Goal: Task Accomplishment & Management: Manage account settings

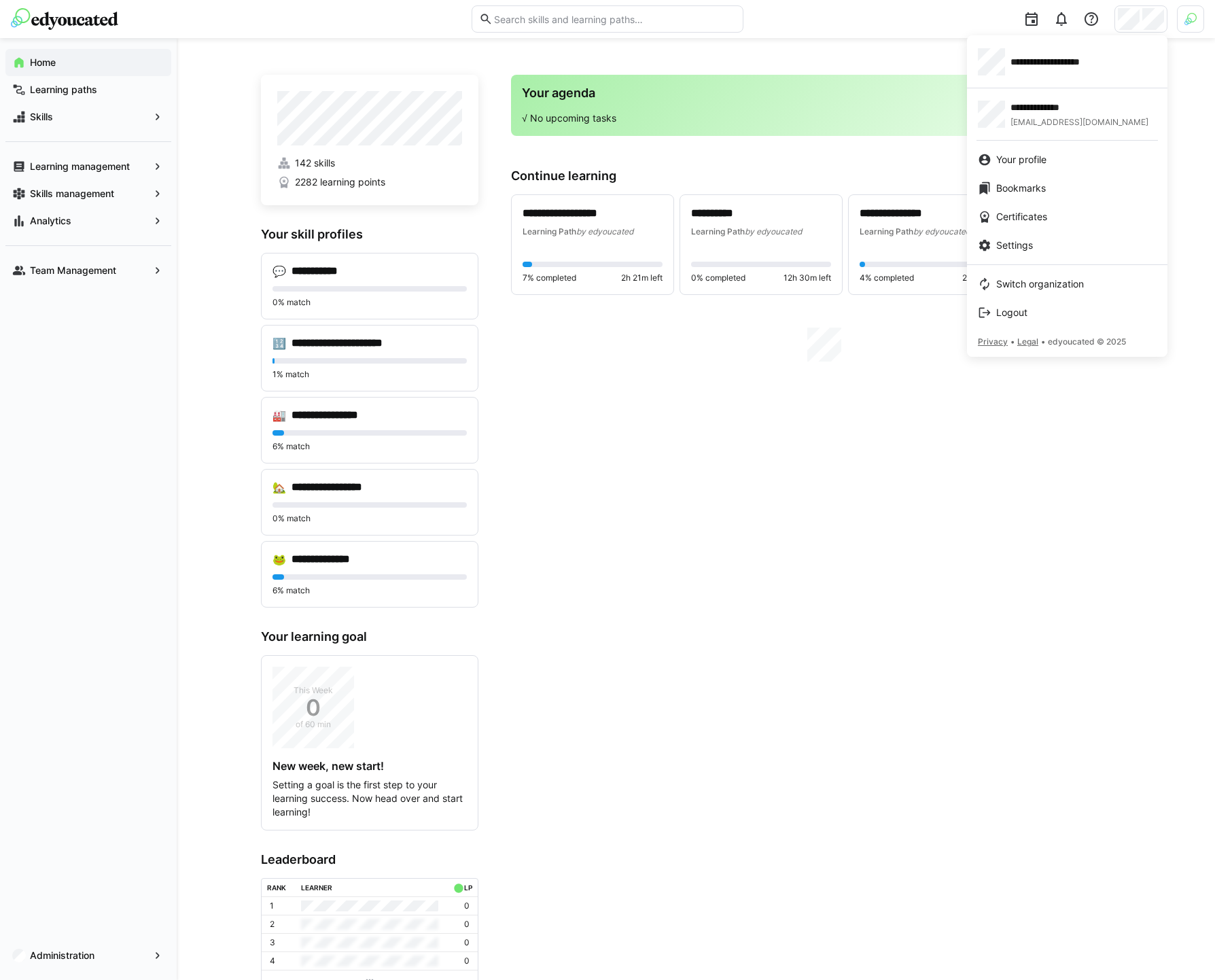
click at [1195, 20] on div at bounding box center [608, 490] width 1215 height 980
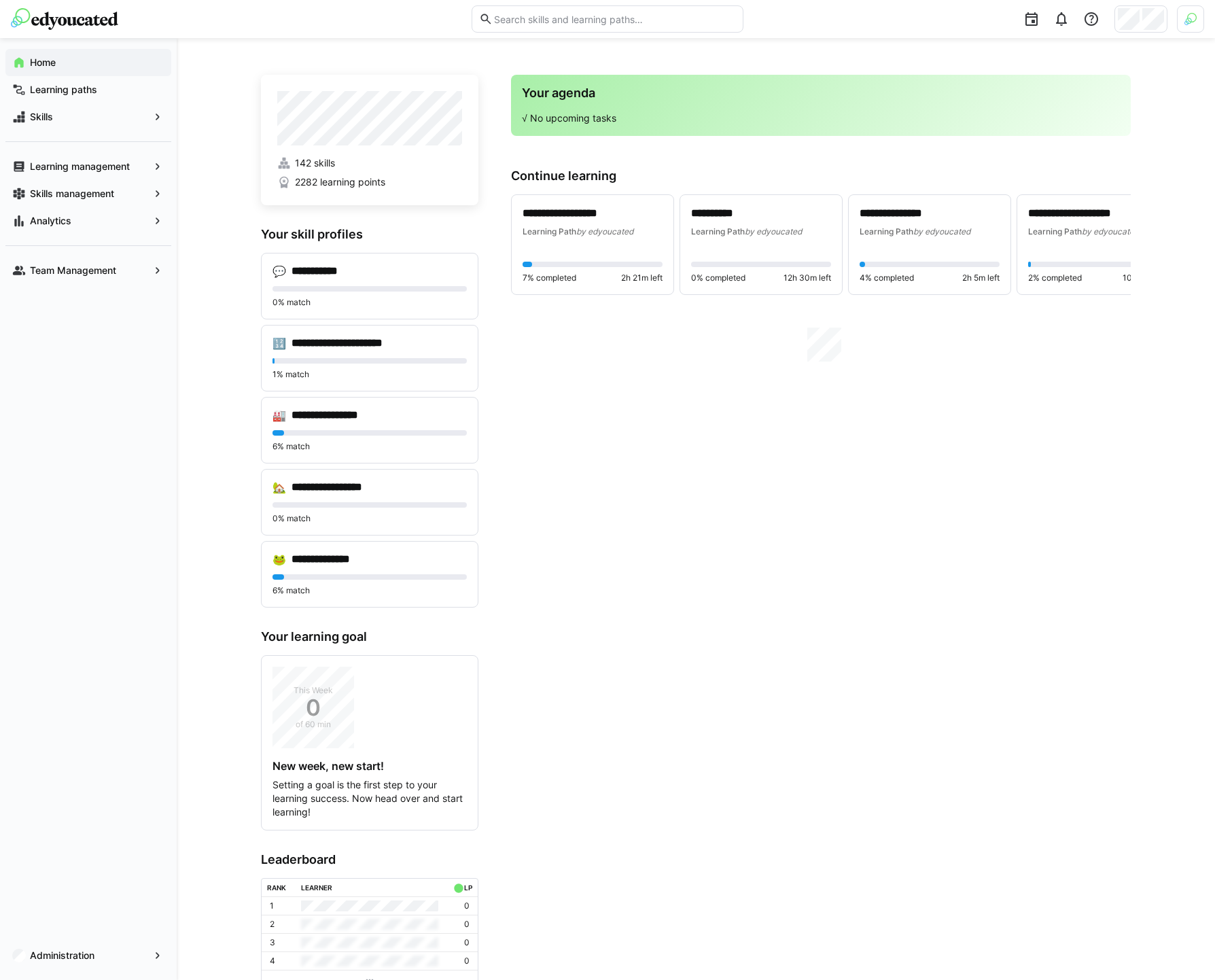
click at [1193, 21] on img at bounding box center [1191, 19] width 12 height 12
click at [1053, 163] on span "Activate" at bounding box center [1037, 159] width 35 height 11
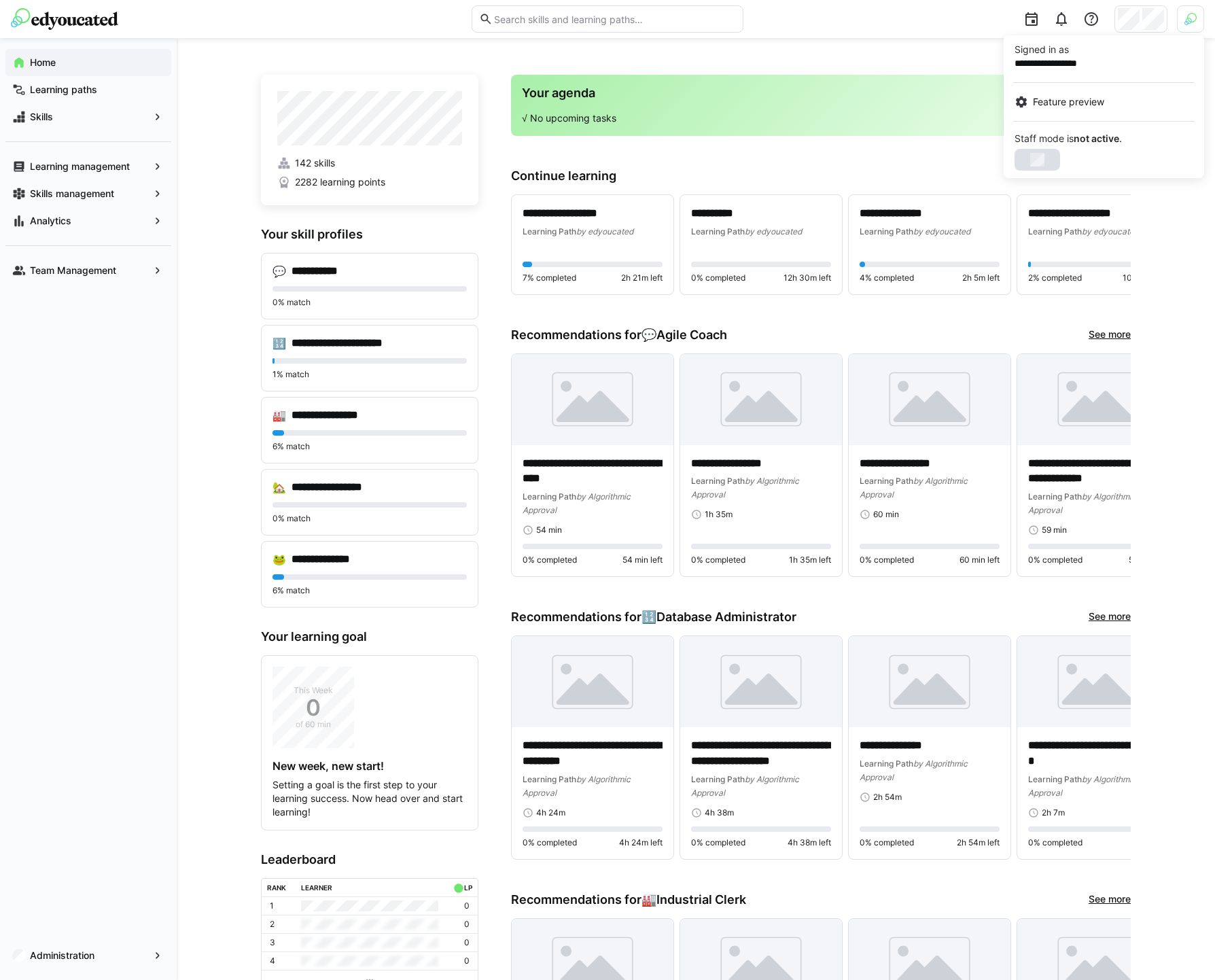
click at [1188, 21] on div at bounding box center [608, 490] width 1215 height 980
click at [1187, 22] on img at bounding box center [1190, 19] width 27 height 27
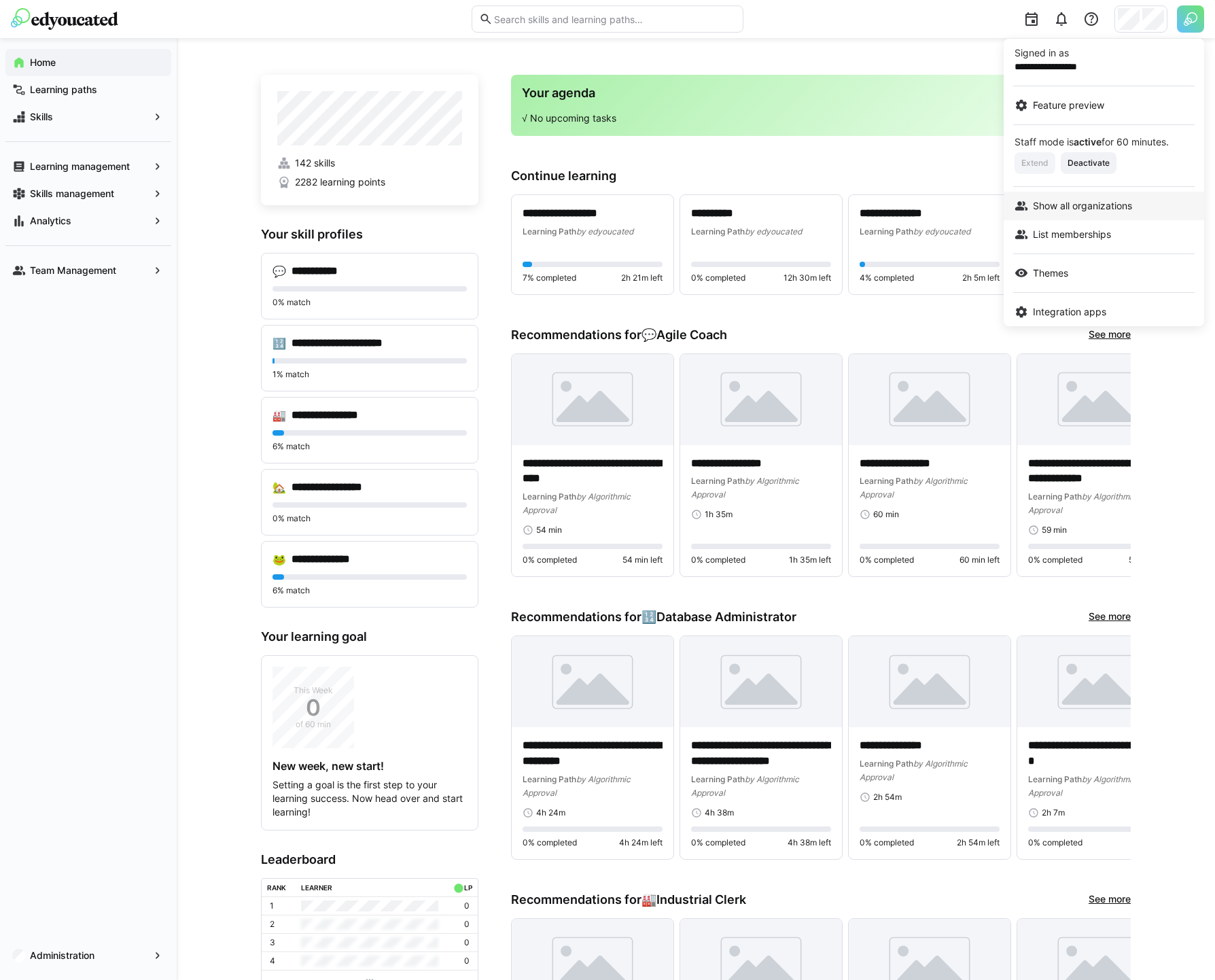
click at [1075, 202] on span "Show all organizations" at bounding box center [1082, 206] width 99 height 14
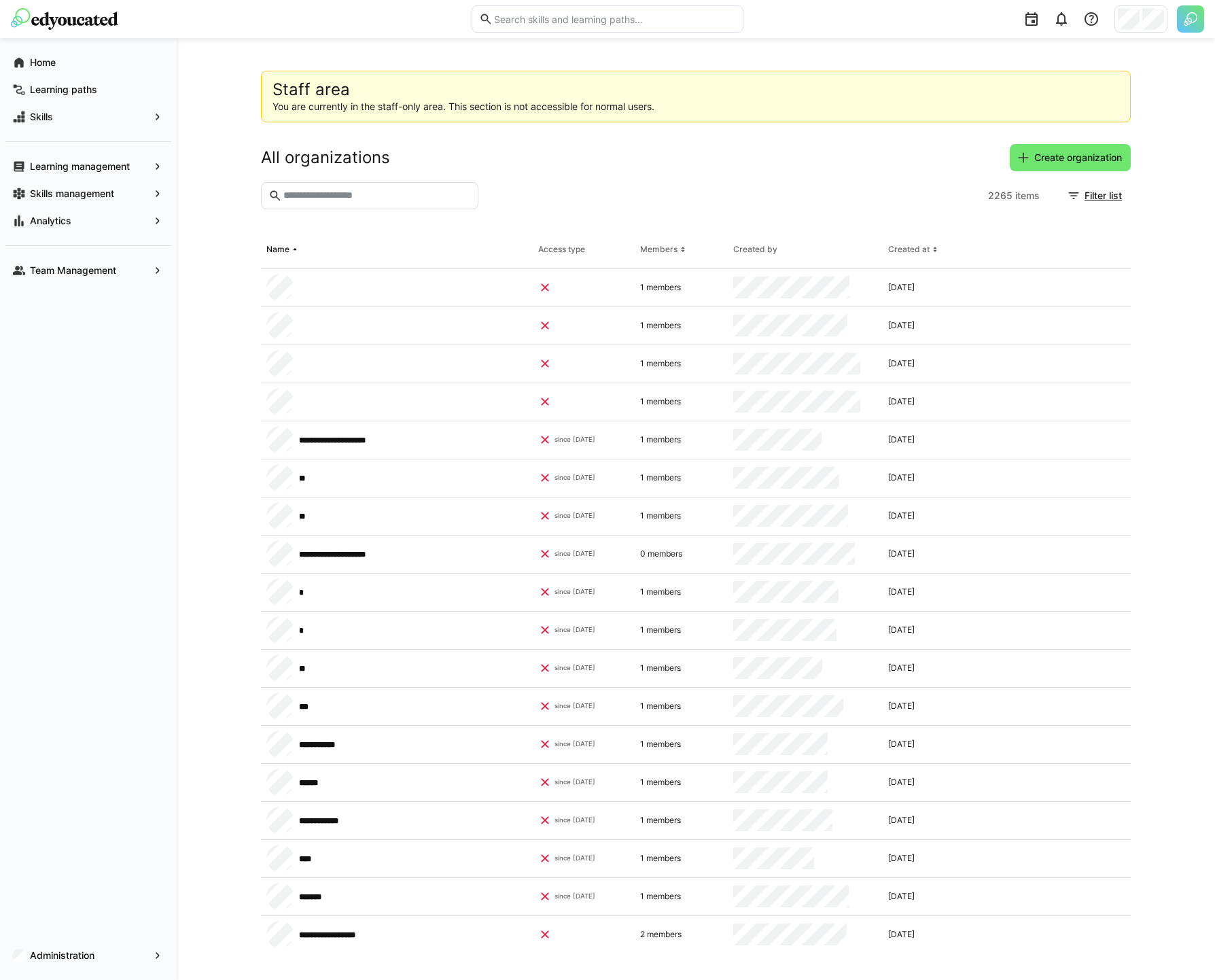
click at [398, 192] on input "text" at bounding box center [377, 195] width 189 height 12
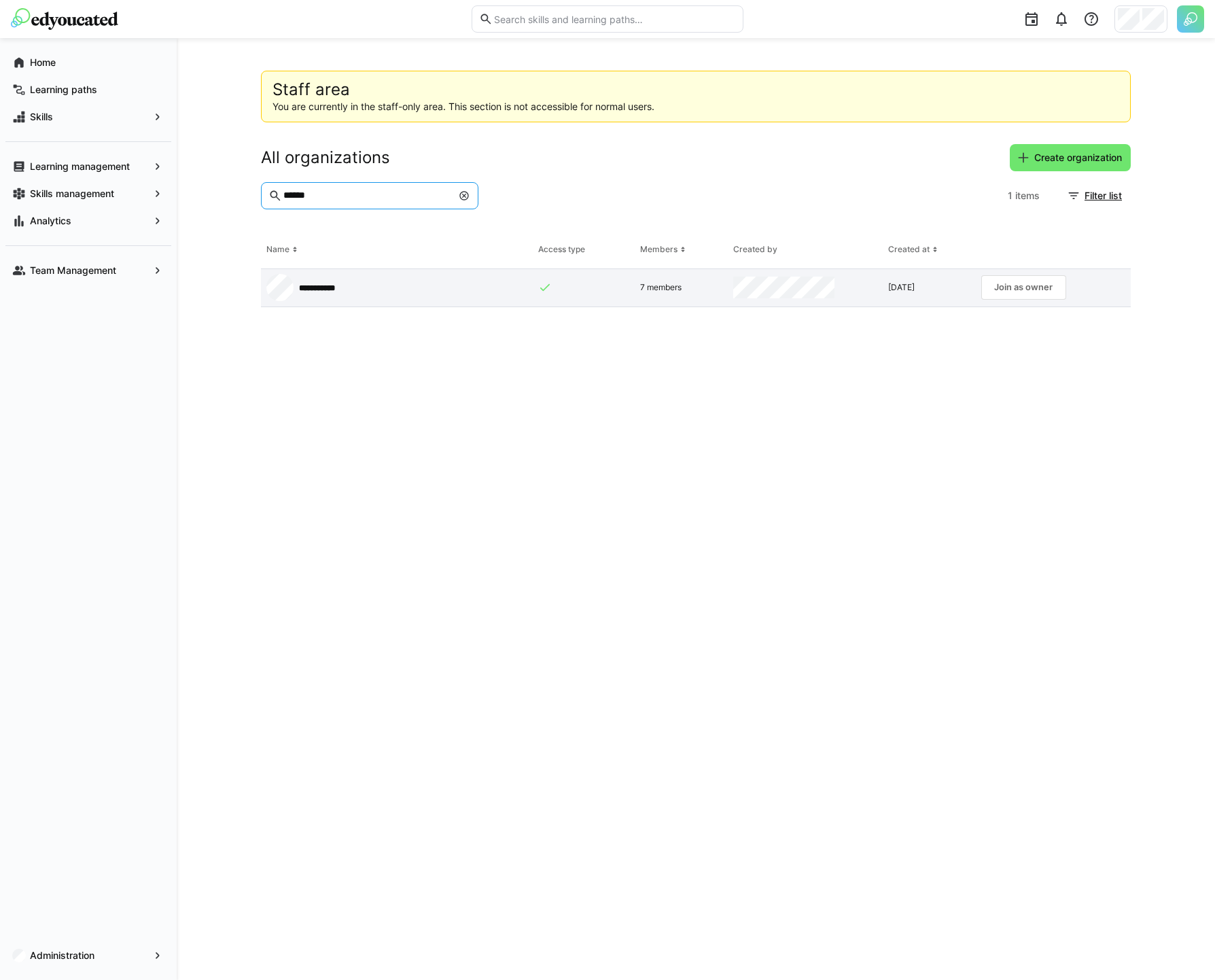
type input "******"
click at [1038, 290] on app-request-click "Join as owner" at bounding box center [1024, 287] width 85 height 24
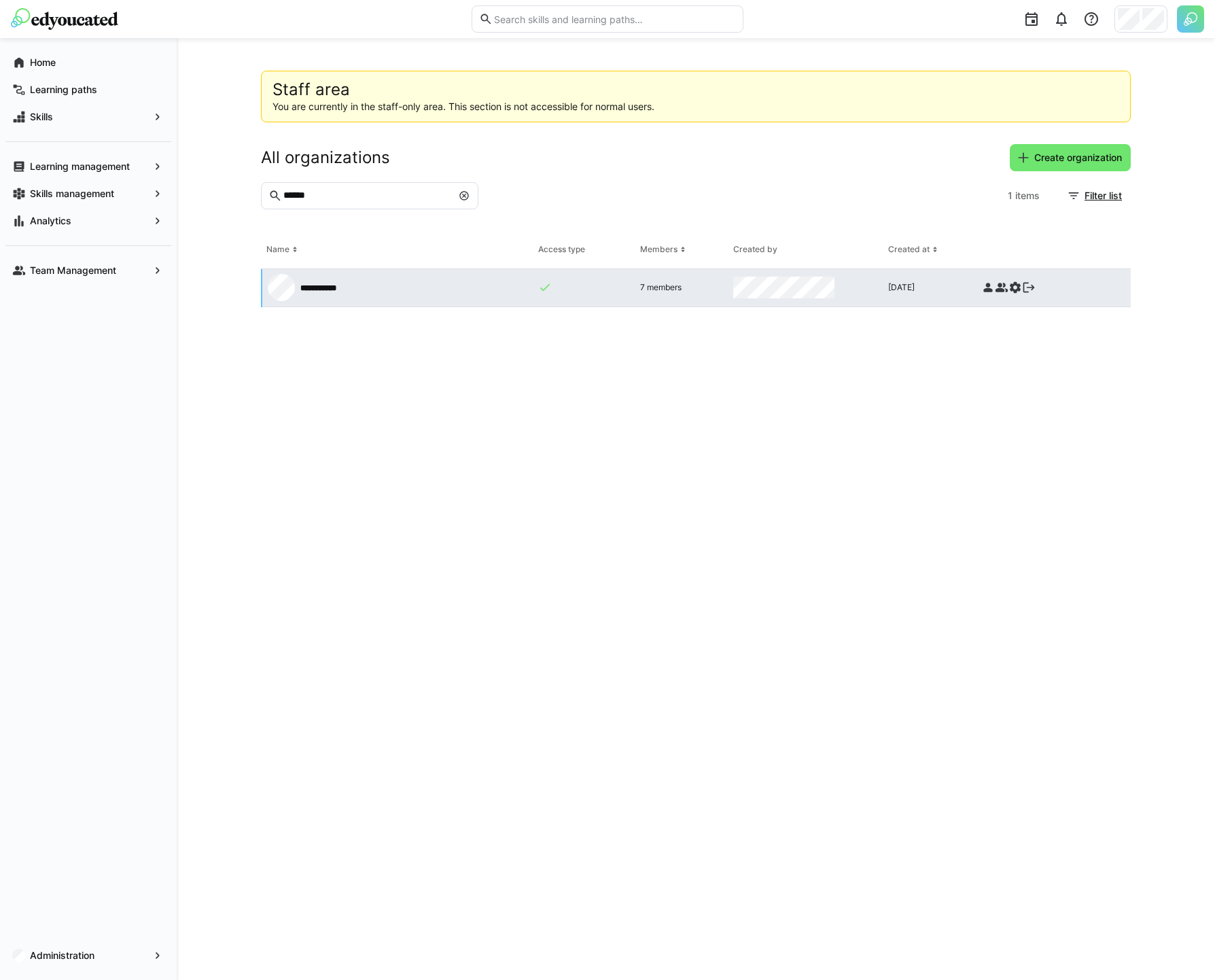
click at [1012, 288] on eds-icon at bounding box center [1015, 287] width 14 height 14
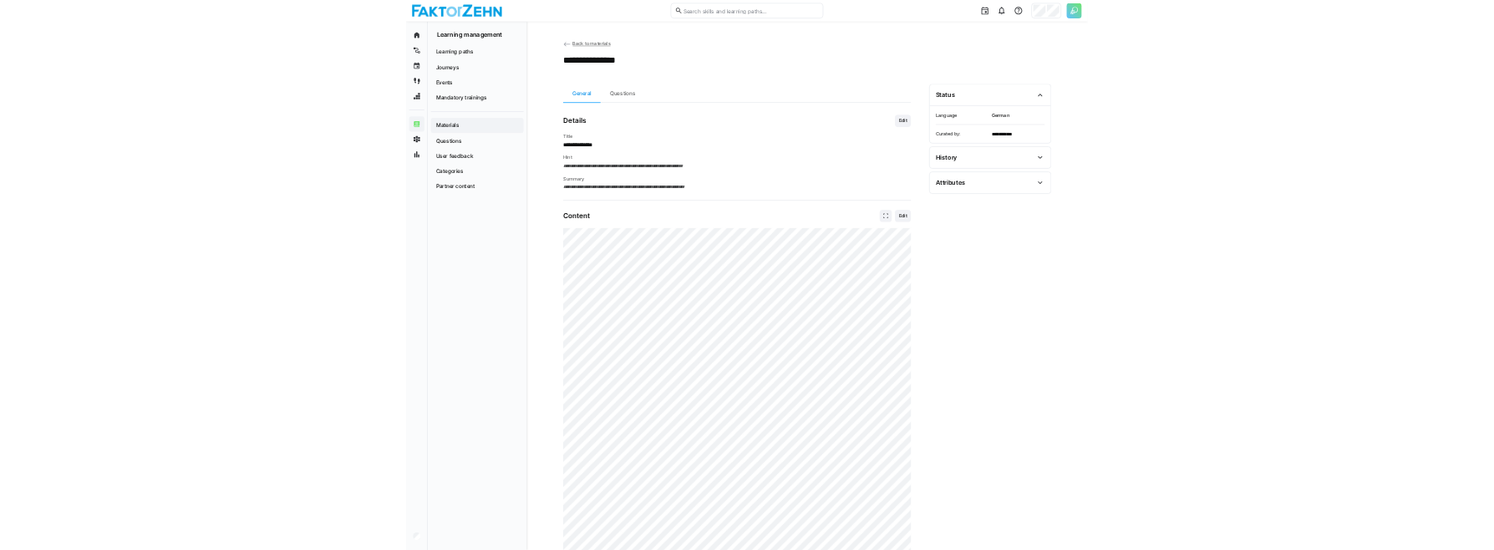
scroll to position [169, 0]
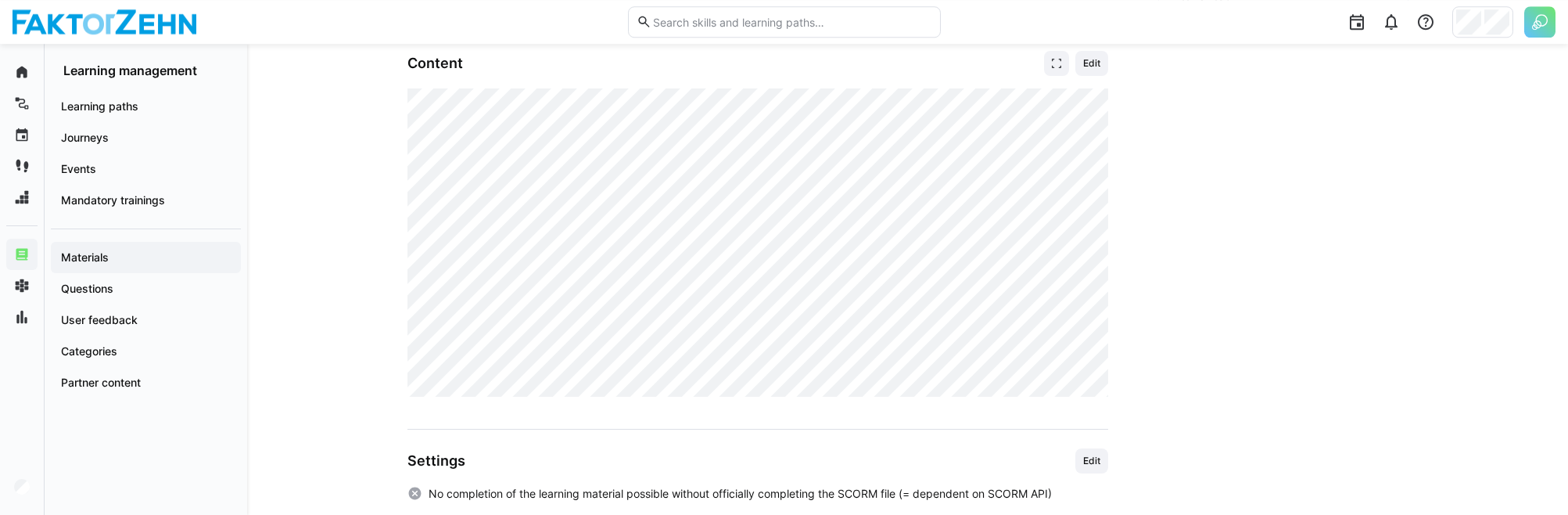
scroll to position [417, 0]
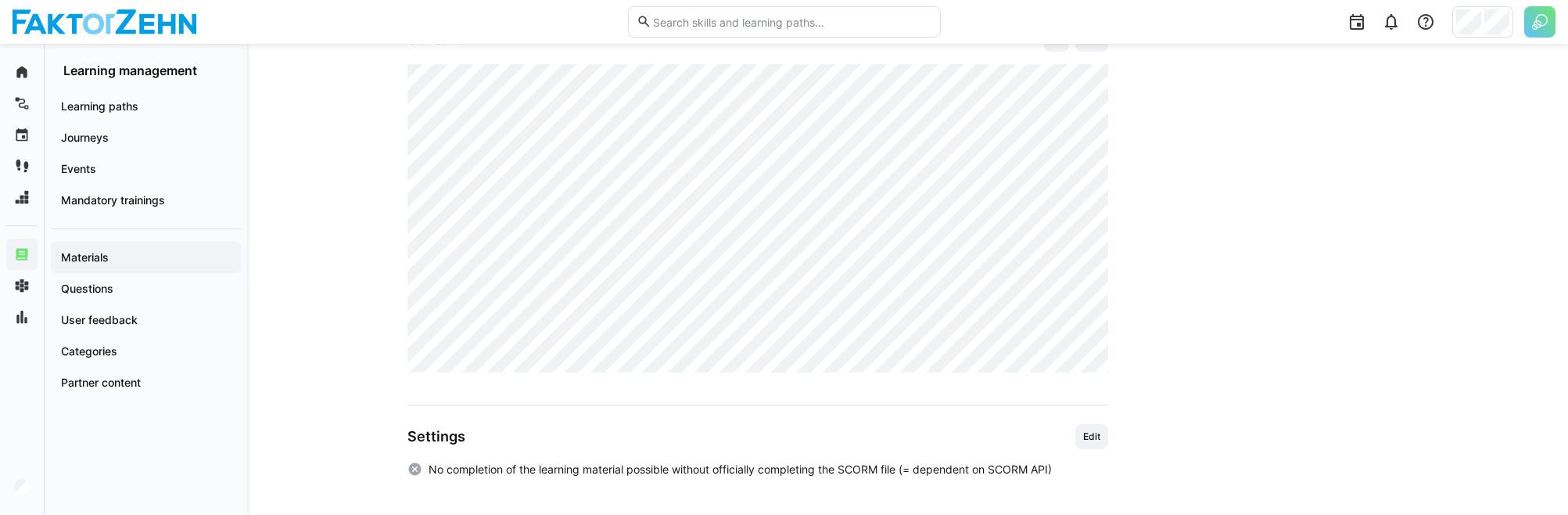
click at [1397, 23] on img at bounding box center [1539, 22] width 31 height 31
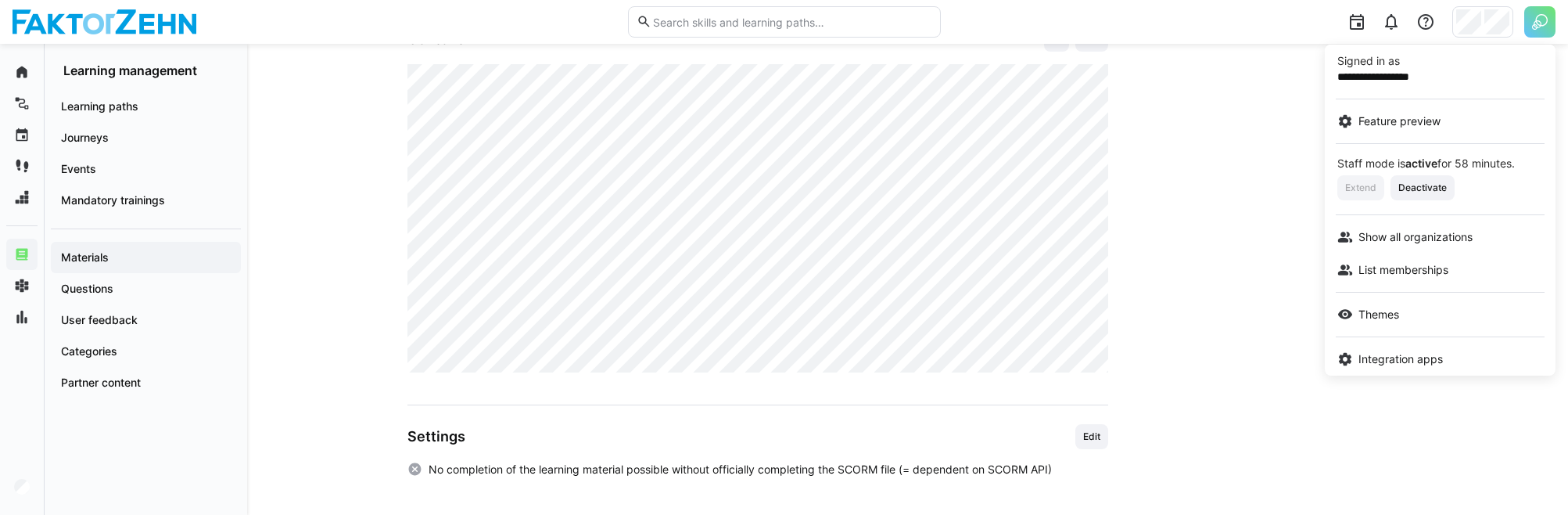
click at [1397, 22] on div at bounding box center [784, 258] width 1568 height 515
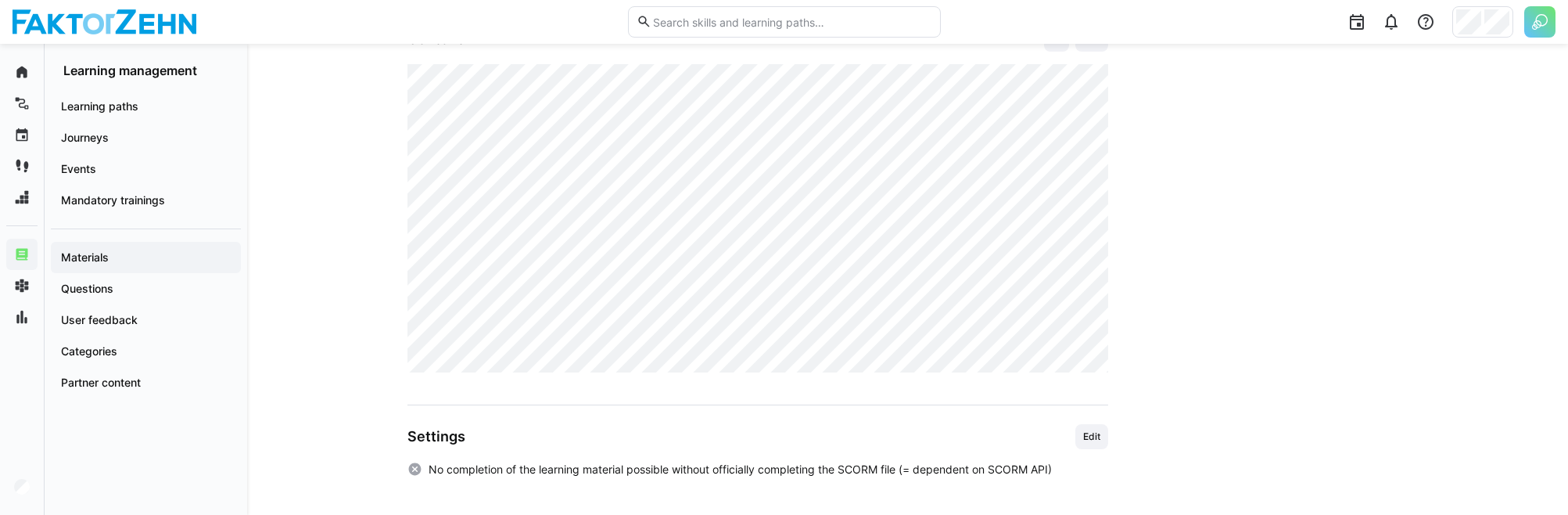
click at [1397, 22] on div at bounding box center [1254, 22] width 604 height 44
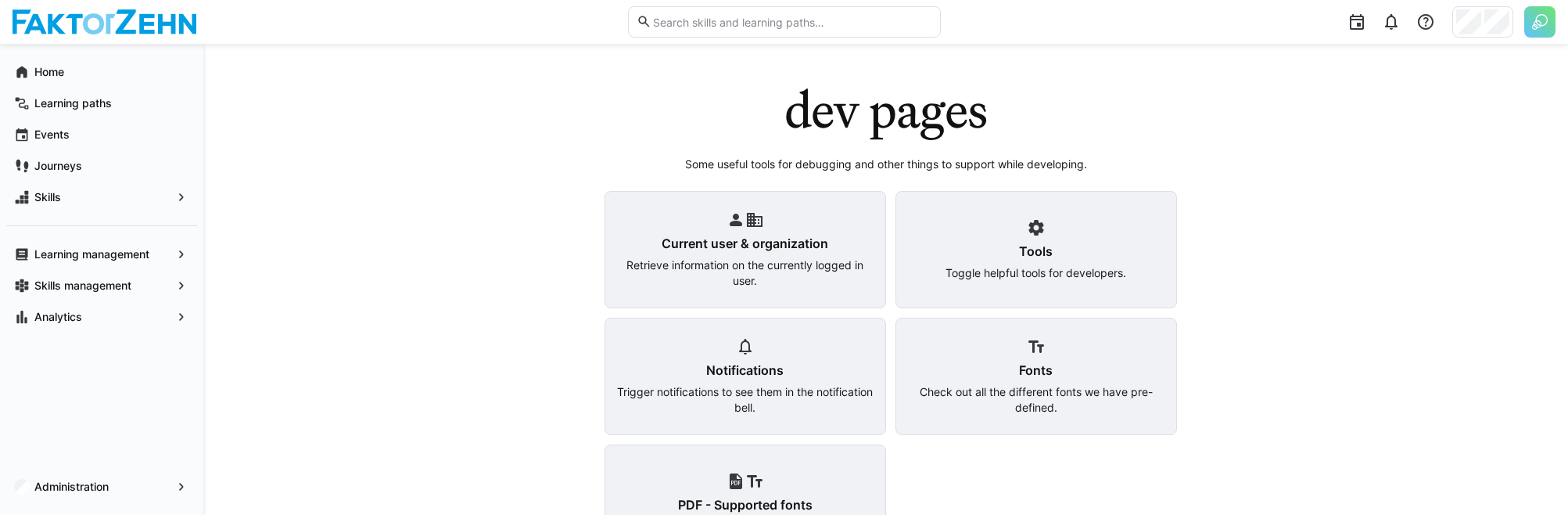
click at [548, 258] on app-dev-start "dev pages Some useful tools for debugging and other things to support while dev…" at bounding box center [886, 321] width 1001 height 480
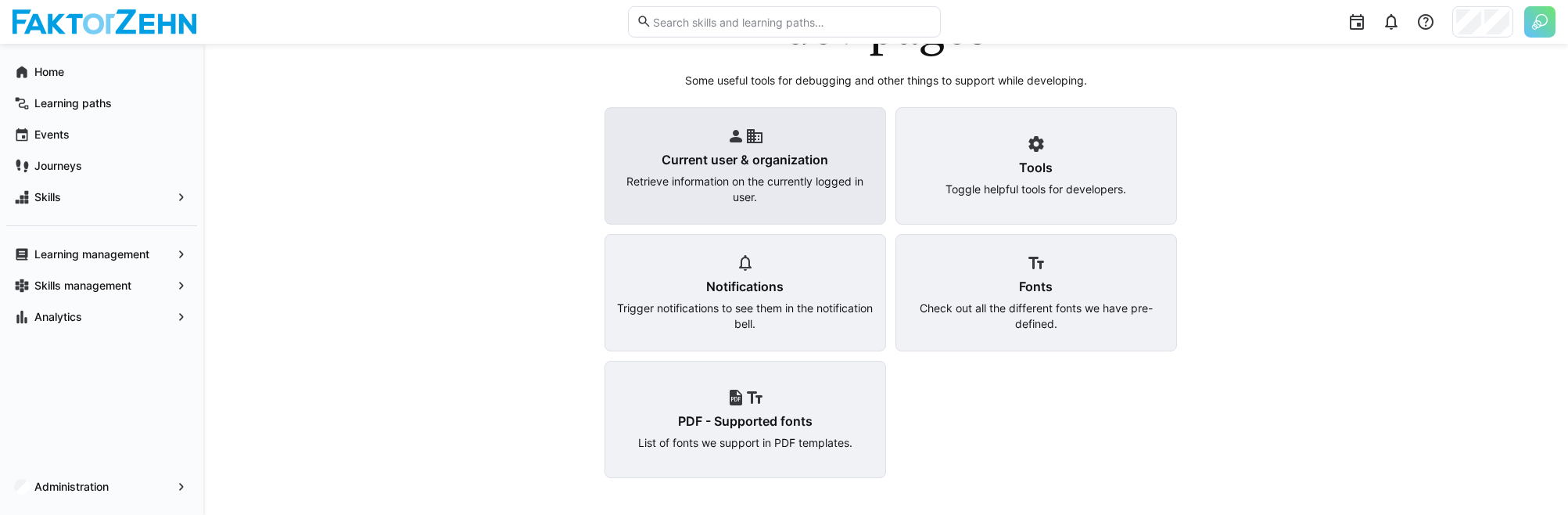
scroll to position [84, 0]
click at [1009, 157] on div "Tools Toggle helpful tools for developers." at bounding box center [1036, 165] width 282 height 117
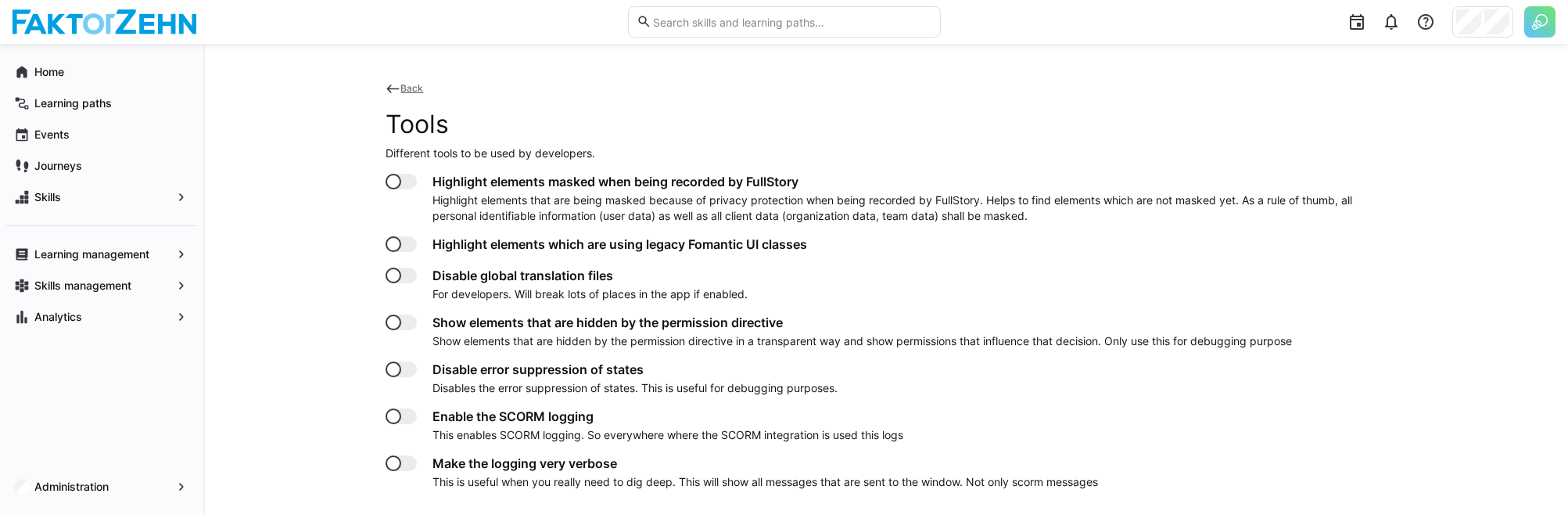
click at [404, 416] on div at bounding box center [400, 416] width 31 height 16
click at [435, 465] on h4 "Make the logging very verbose" at bounding box center [764, 463] width 665 height 16
click at [404, 461] on div at bounding box center [400, 463] width 31 height 16
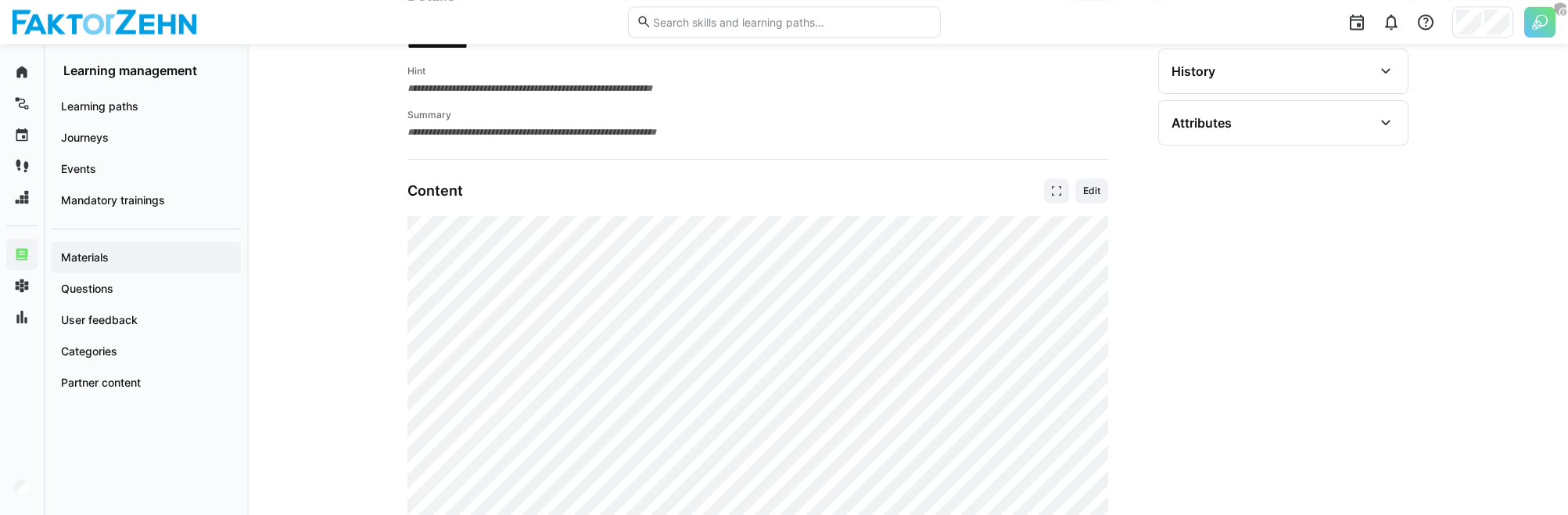
scroll to position [268, 0]
